Goal: Transaction & Acquisition: Obtain resource

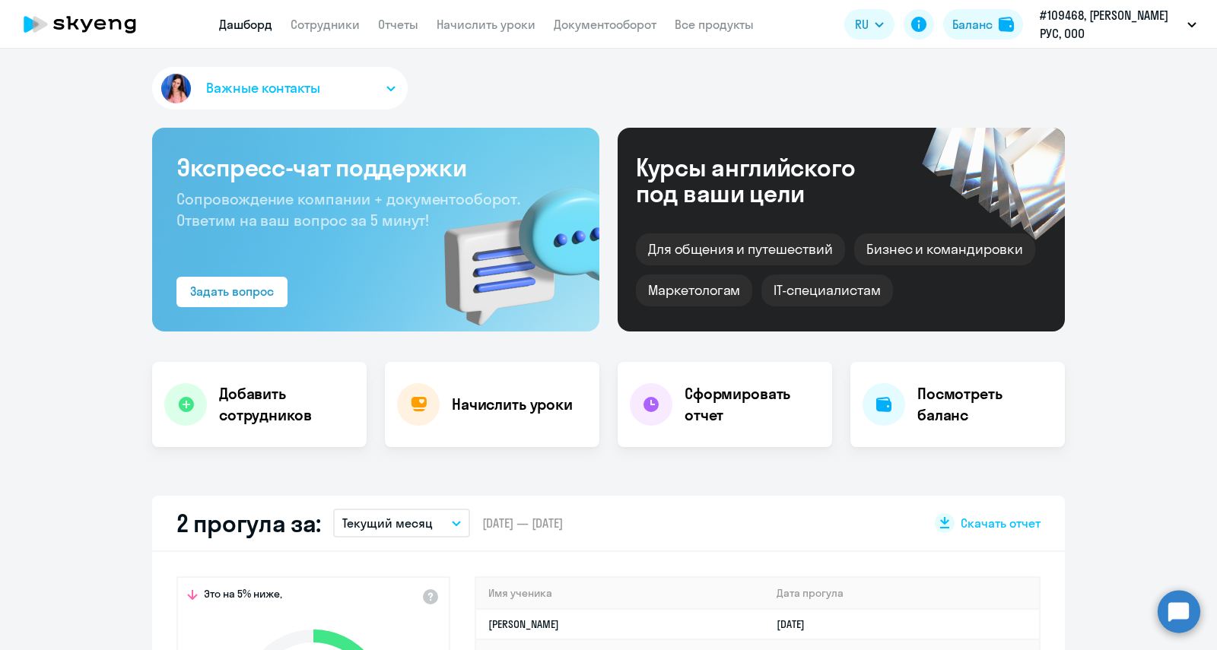
select select "30"
click at [337, 17] on link "Сотрудники" at bounding box center [325, 24] width 69 height 15
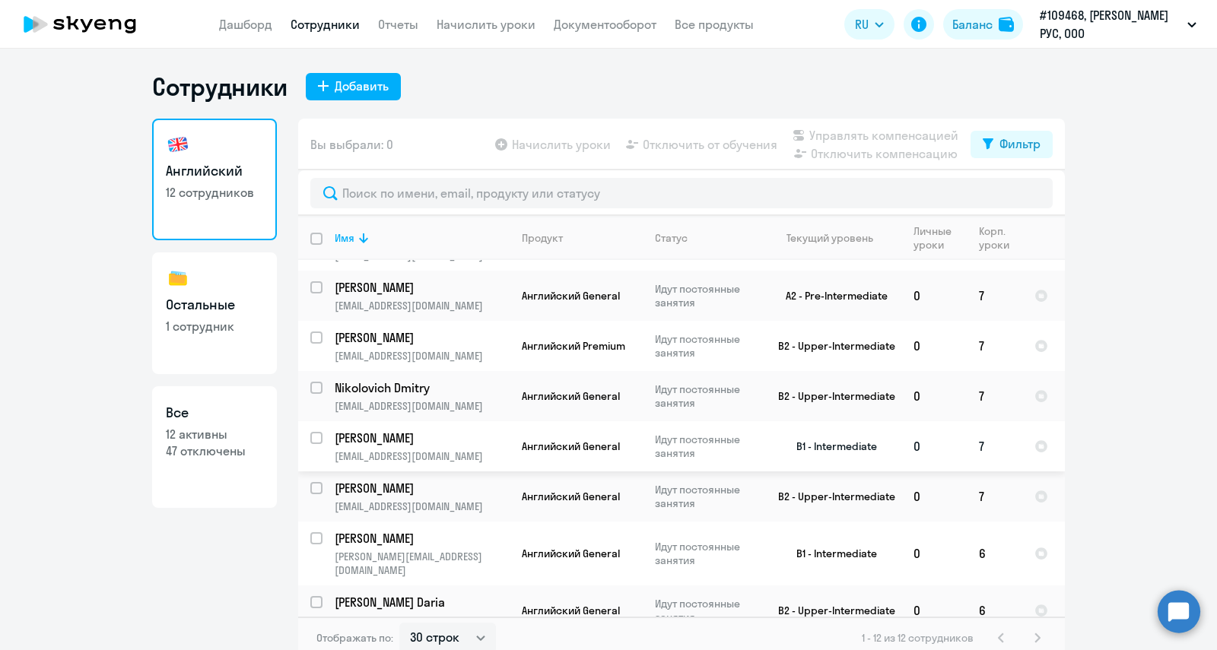
scroll to position [8, 0]
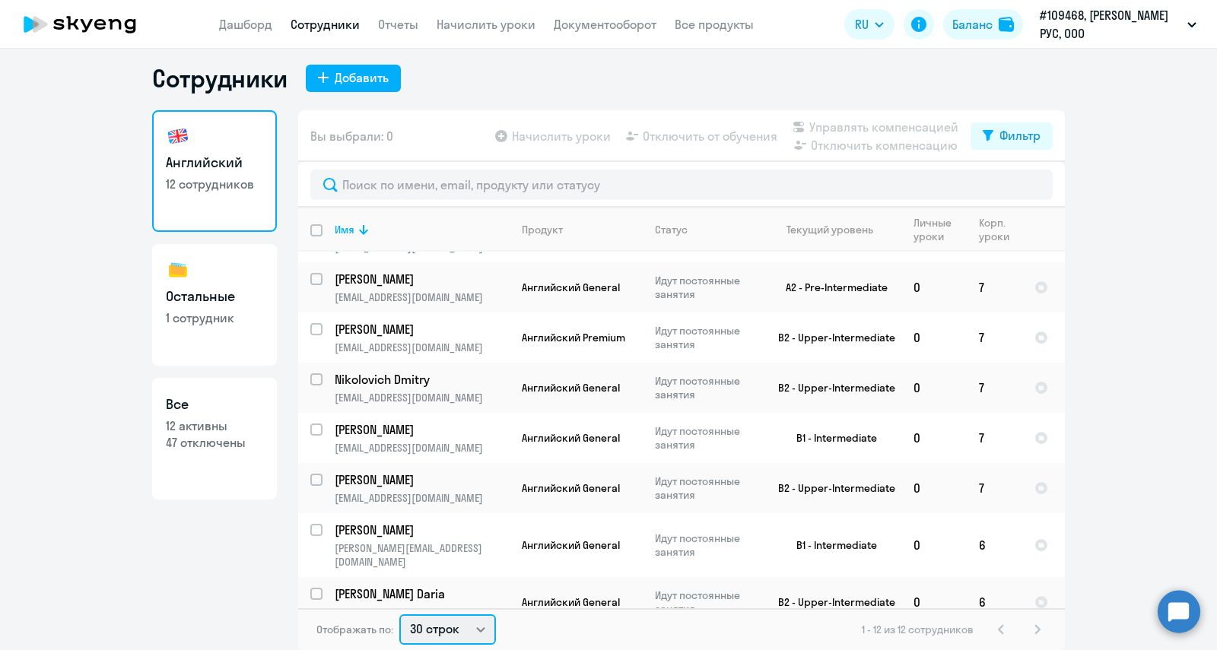
click at [429, 628] on select "30 строк 50 строк 100 строк" at bounding box center [447, 630] width 97 height 30
click at [433, 622] on select "30 строк 50 строк 100 строк" at bounding box center [447, 630] width 97 height 30
select select "100"
click at [399, 615] on select "30 строк 50 строк 100 строк" at bounding box center [447, 630] width 97 height 30
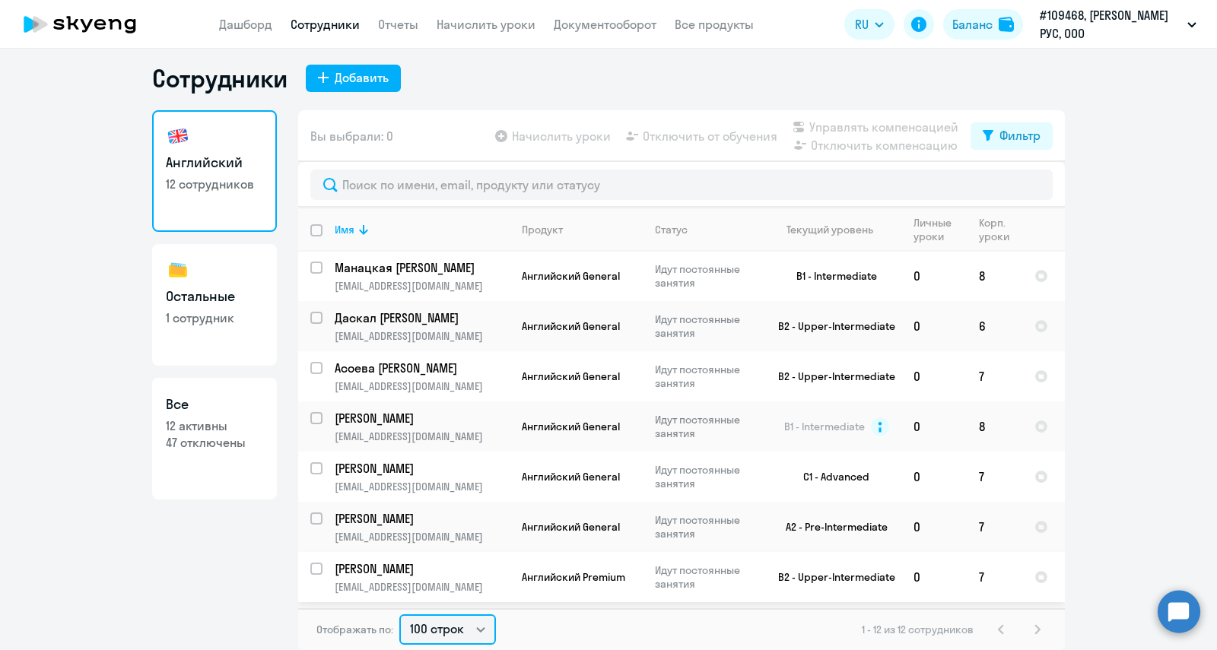
scroll to position [0, 0]
click at [400, 19] on link "Отчеты" at bounding box center [398, 24] width 40 height 15
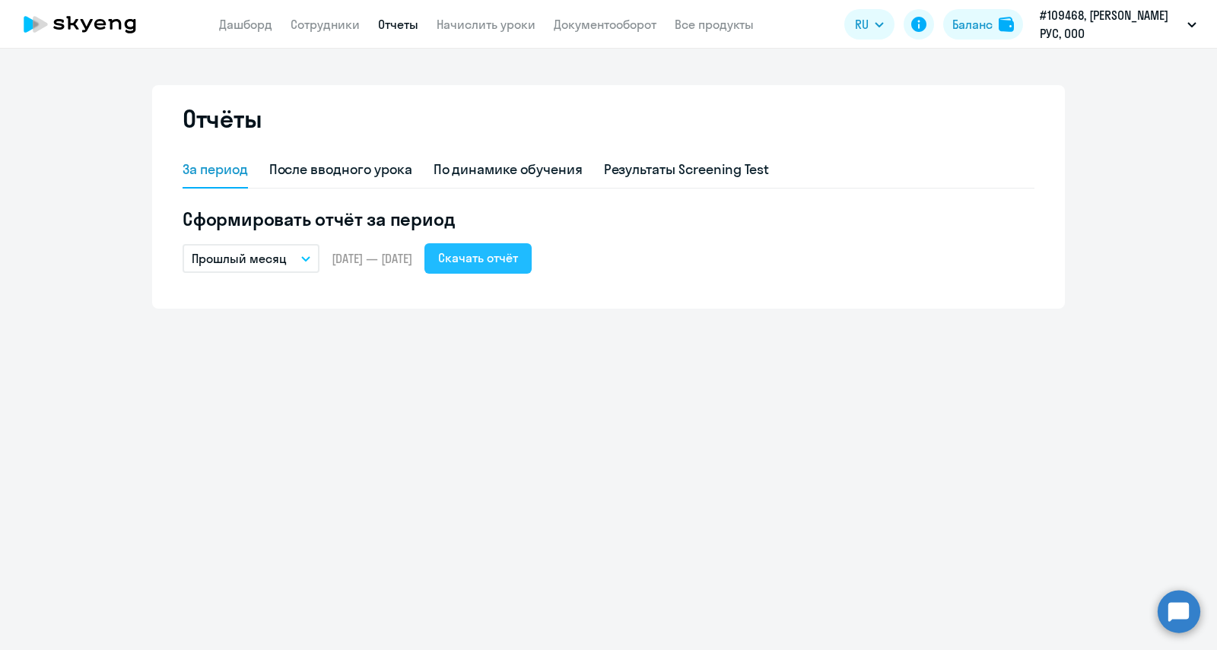
click at [518, 254] on div "Скачать отчёт" at bounding box center [478, 258] width 80 height 18
click at [315, 24] on link "Сотрудники" at bounding box center [325, 24] width 69 height 15
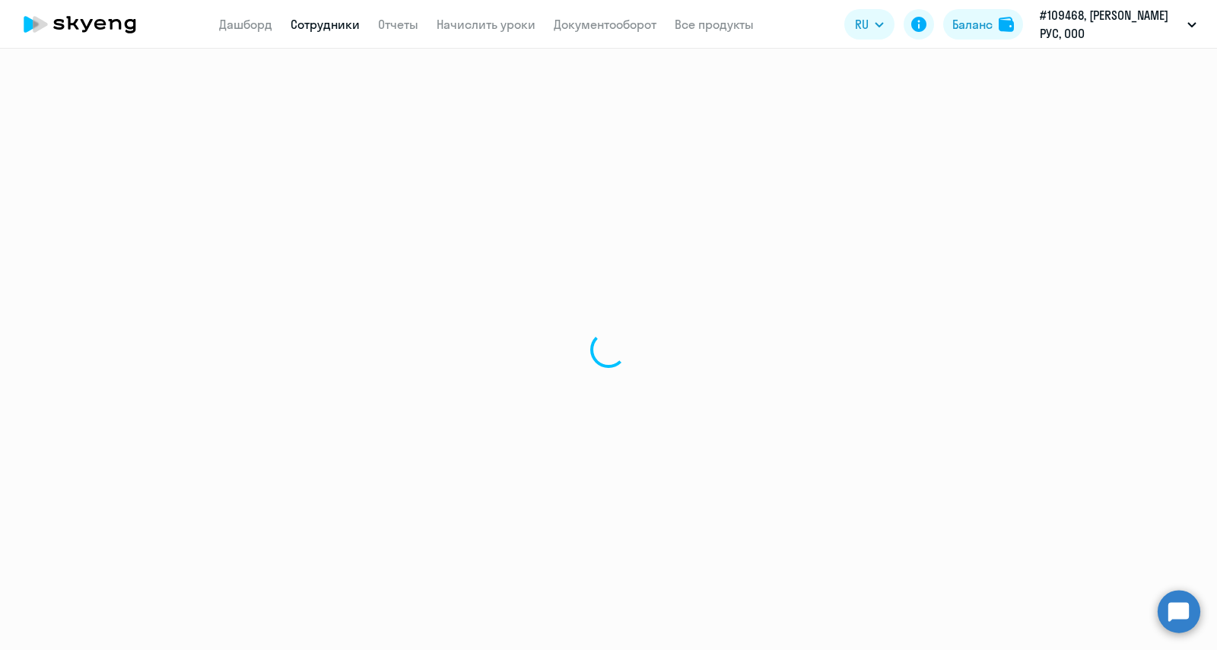
select select "30"
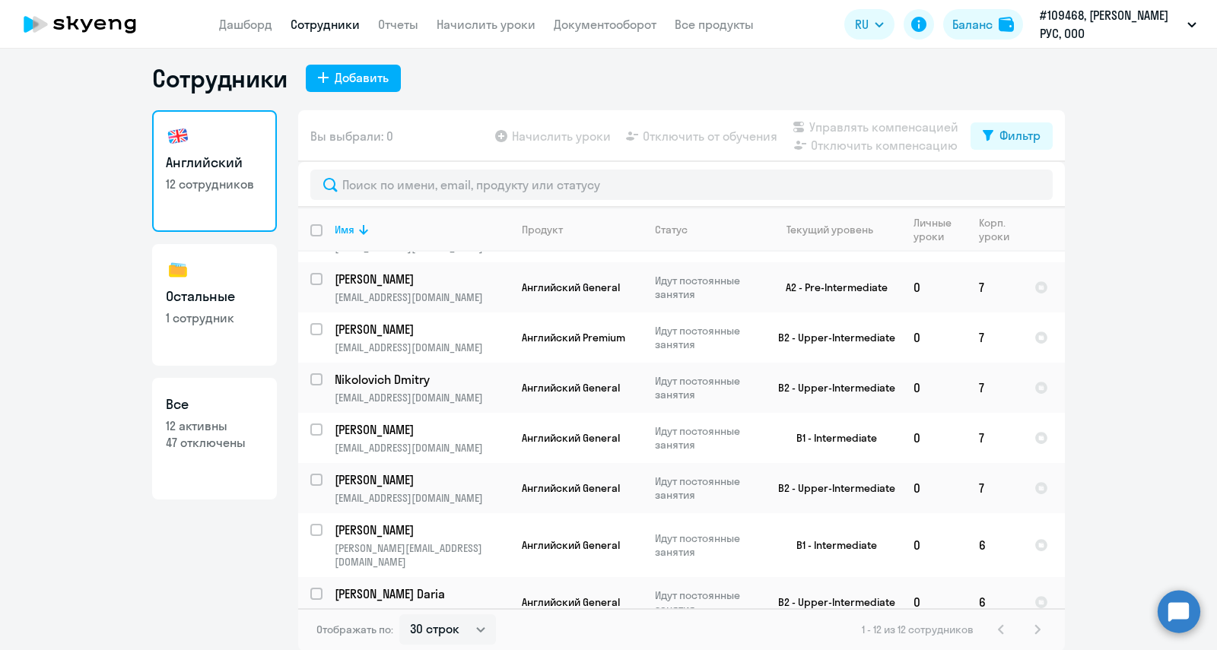
scroll to position [8, 0]
click at [396, 24] on link "Отчеты" at bounding box center [398, 24] width 40 height 15
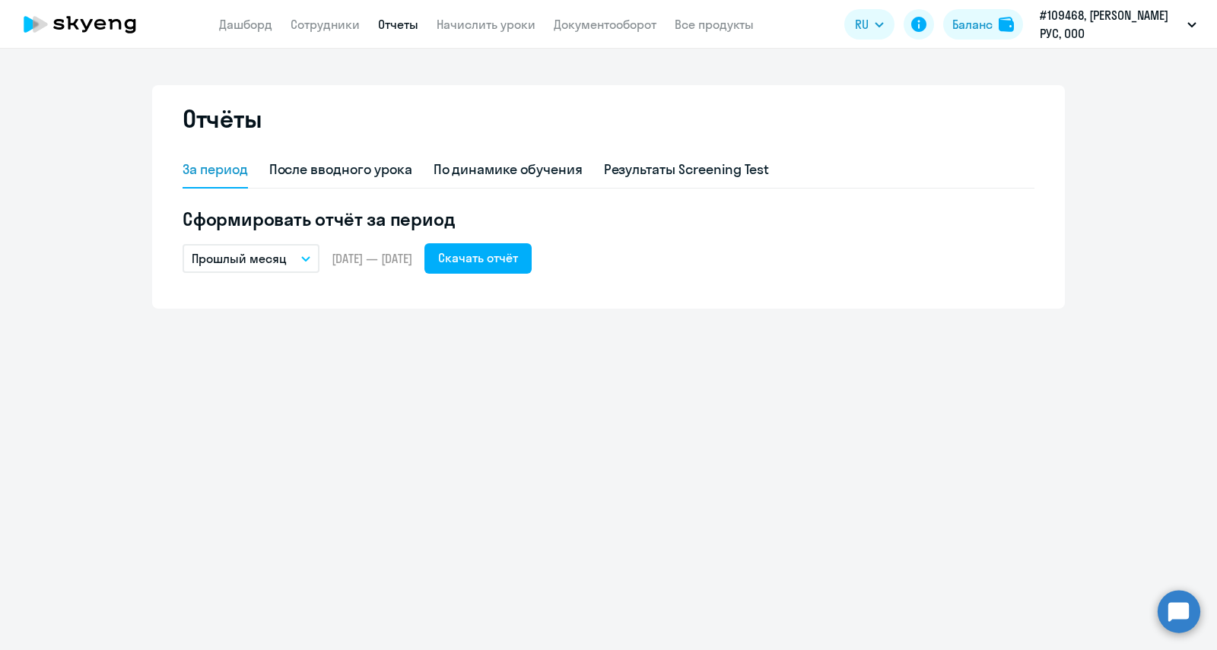
click at [290, 261] on button "Прошлый месяц" at bounding box center [251, 258] width 137 height 29
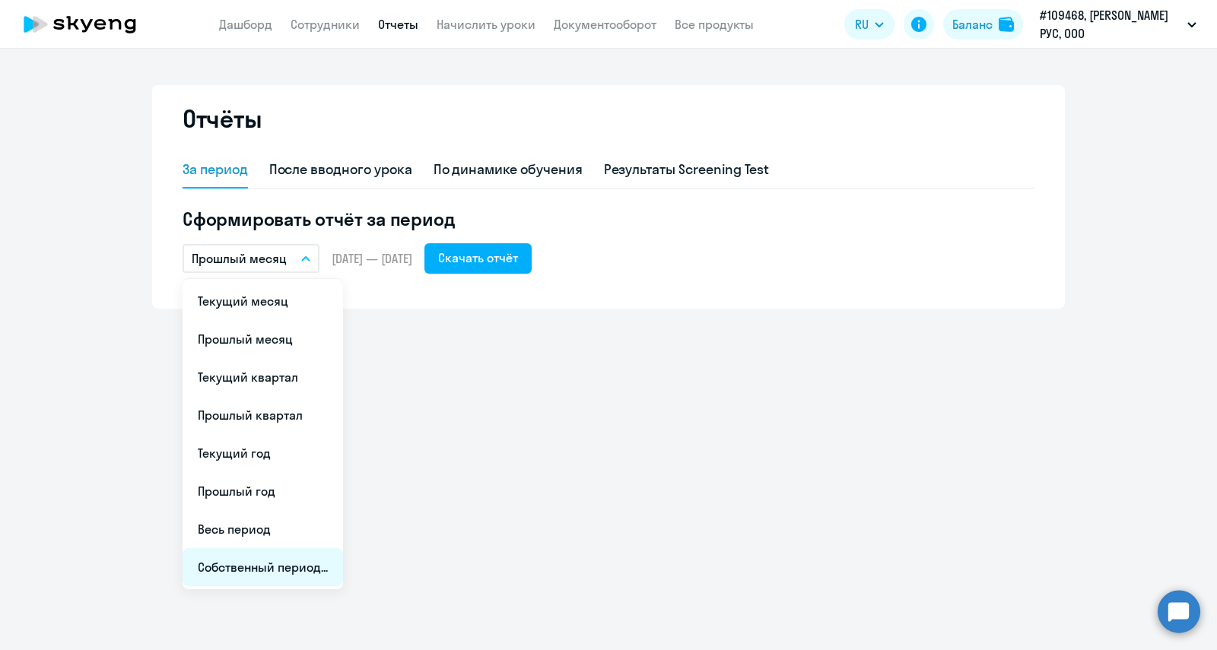
click at [310, 569] on li "Собственный период..." at bounding box center [263, 568] width 161 height 38
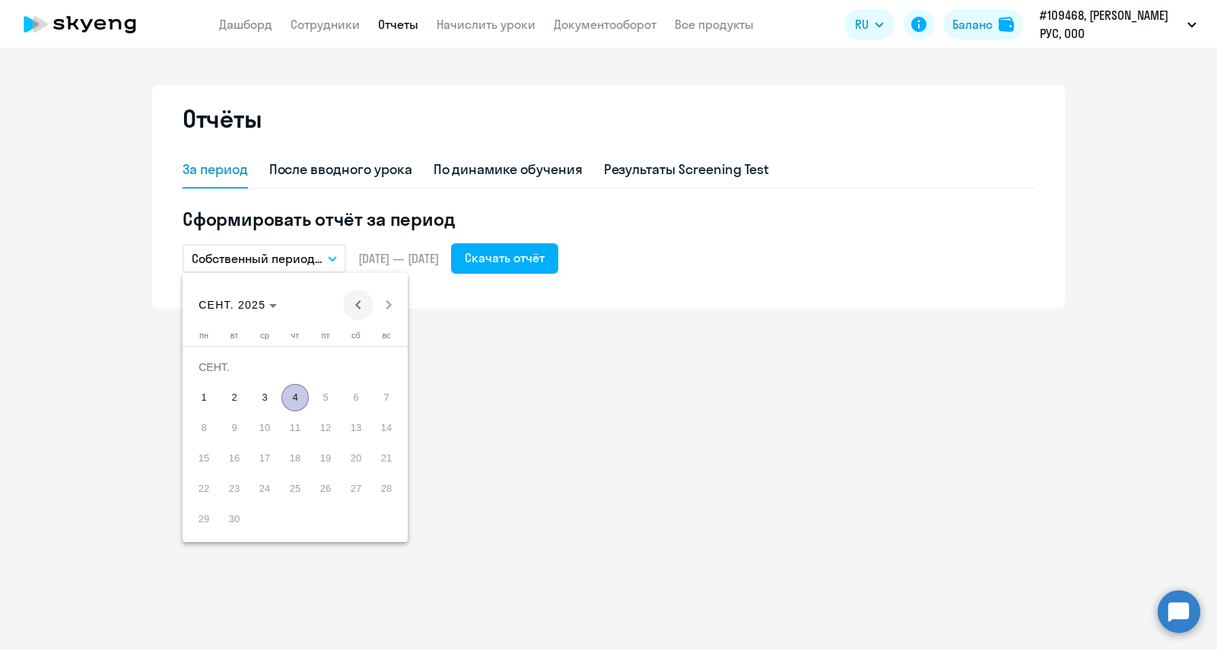
click at [355, 307] on span "Previous month" at bounding box center [358, 305] width 30 height 30
click at [284, 365] on span "1" at bounding box center [294, 367] width 27 height 27
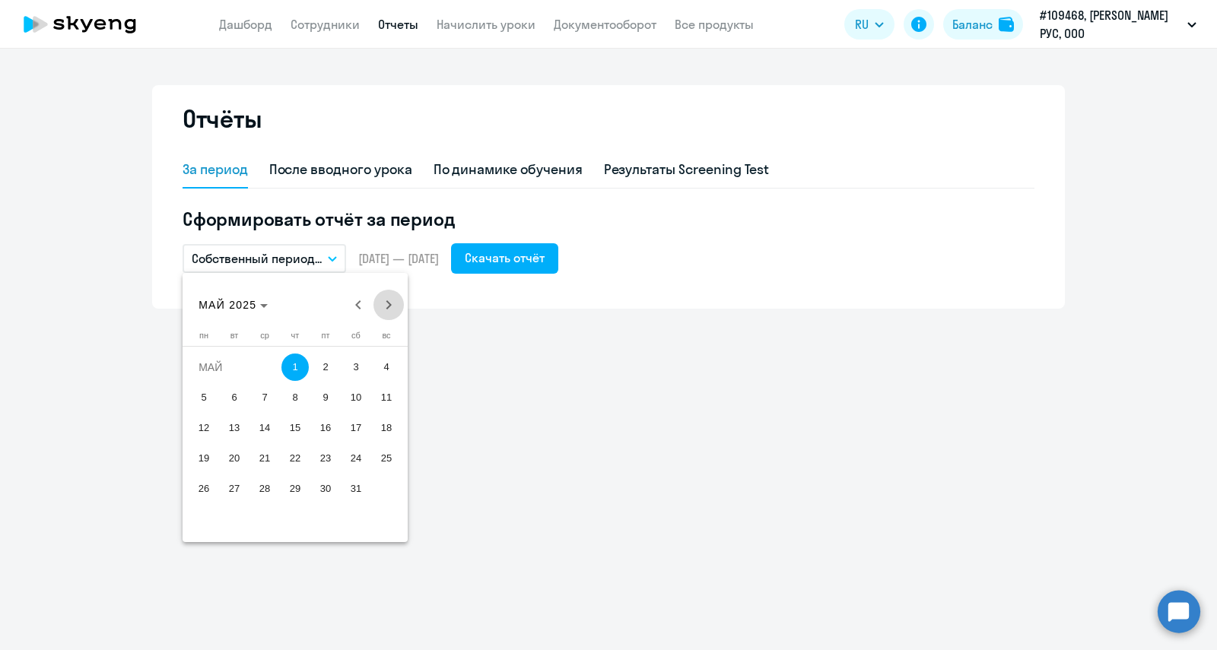
click at [388, 308] on span "Next month" at bounding box center [389, 305] width 30 height 30
click at [375, 490] on span "31" at bounding box center [386, 489] width 27 height 27
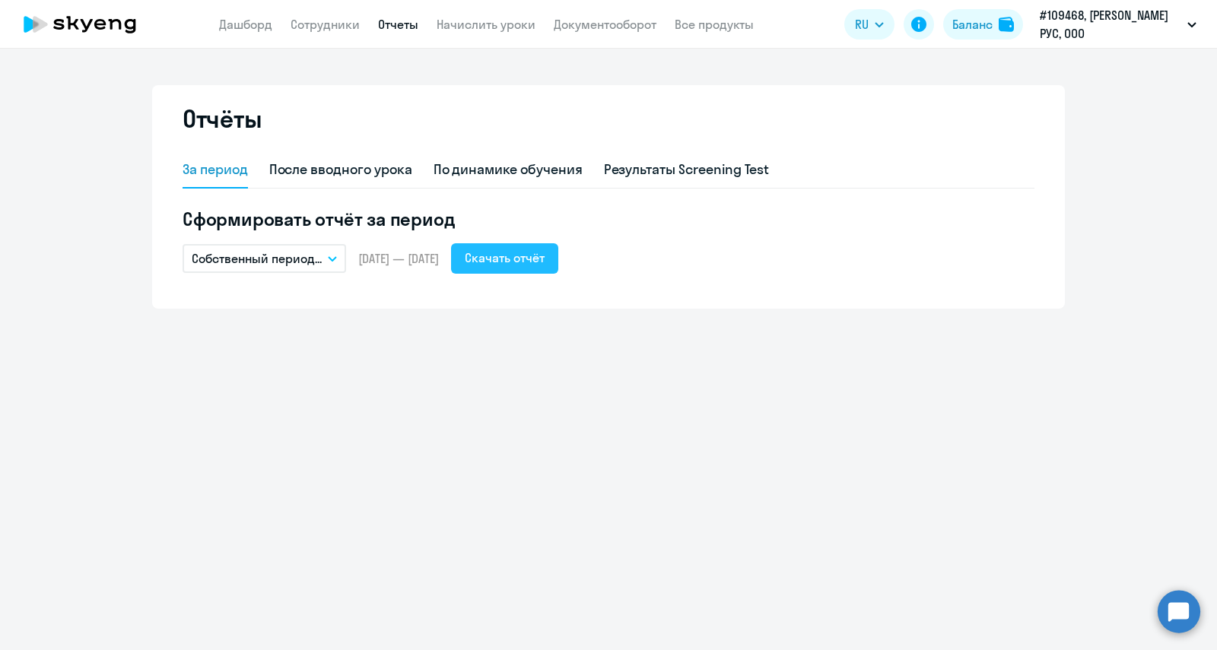
click at [530, 265] on div "Скачать отчёт" at bounding box center [505, 258] width 80 height 18
